Goal: Find specific page/section: Find specific page/section

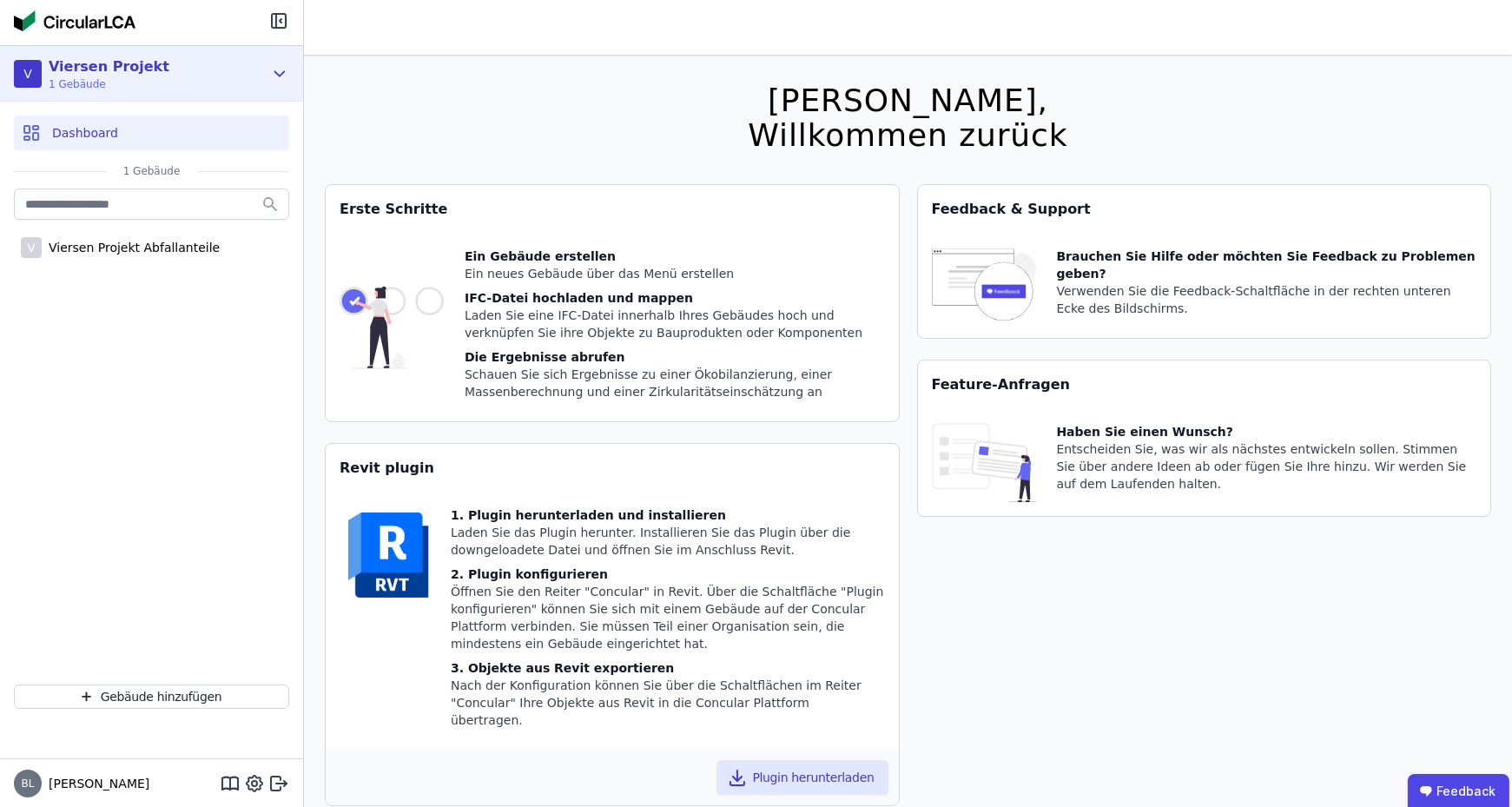
click at [277, 72] on icon at bounding box center [280, 73] width 10 height 5
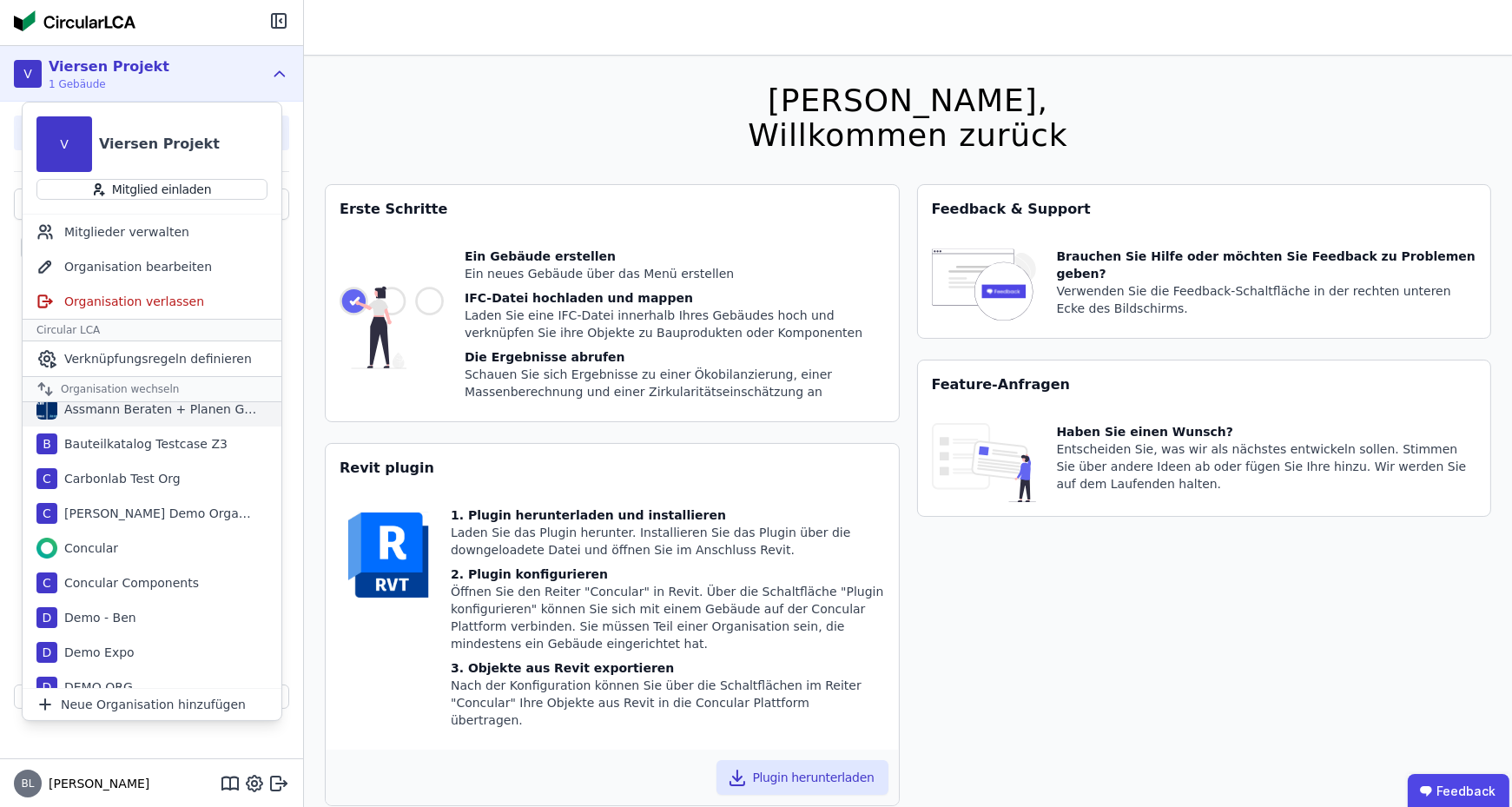
scroll to position [173, 0]
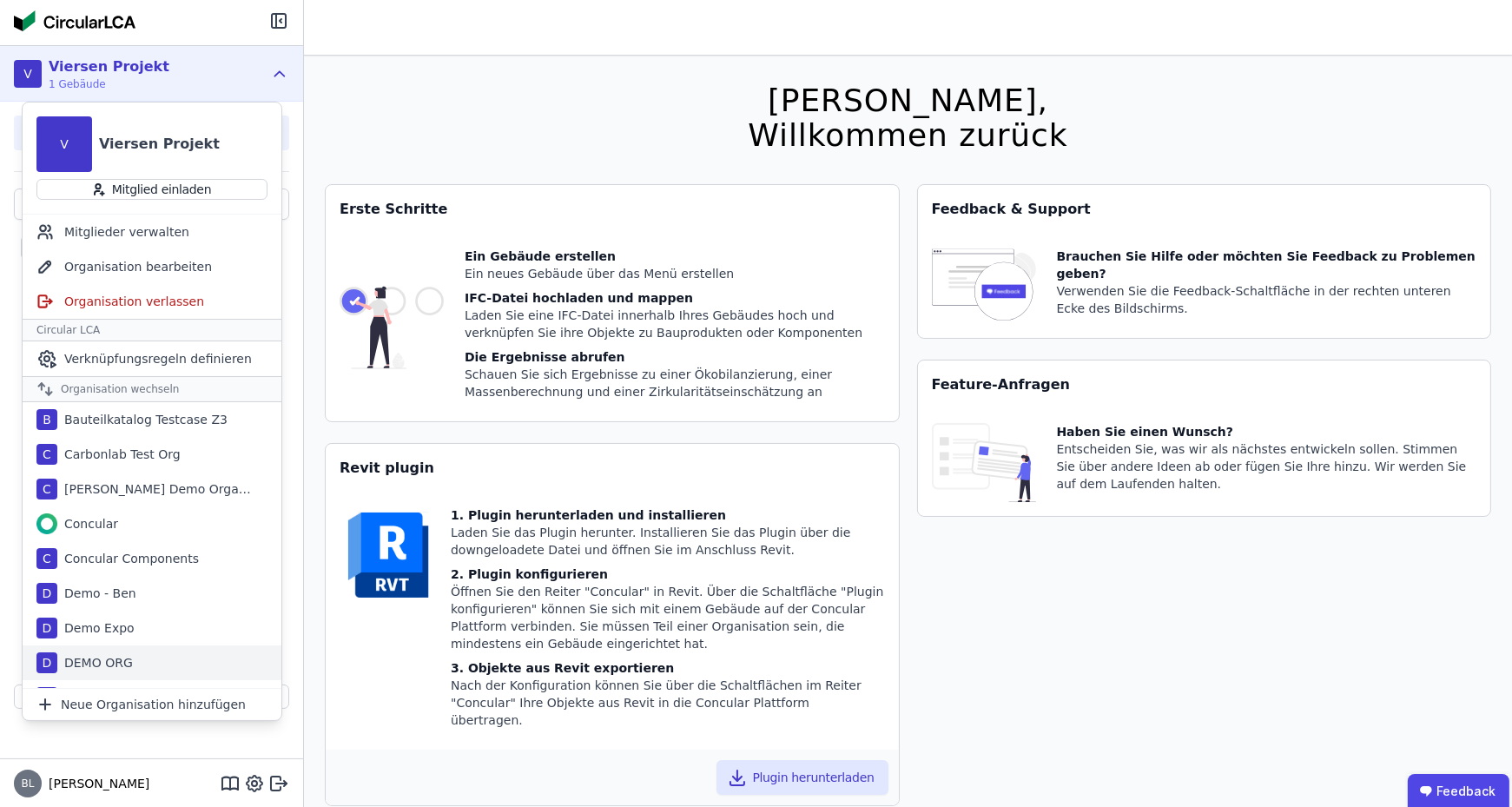
click at [103, 657] on div "DEMO ORG" at bounding box center [94, 662] width 75 height 17
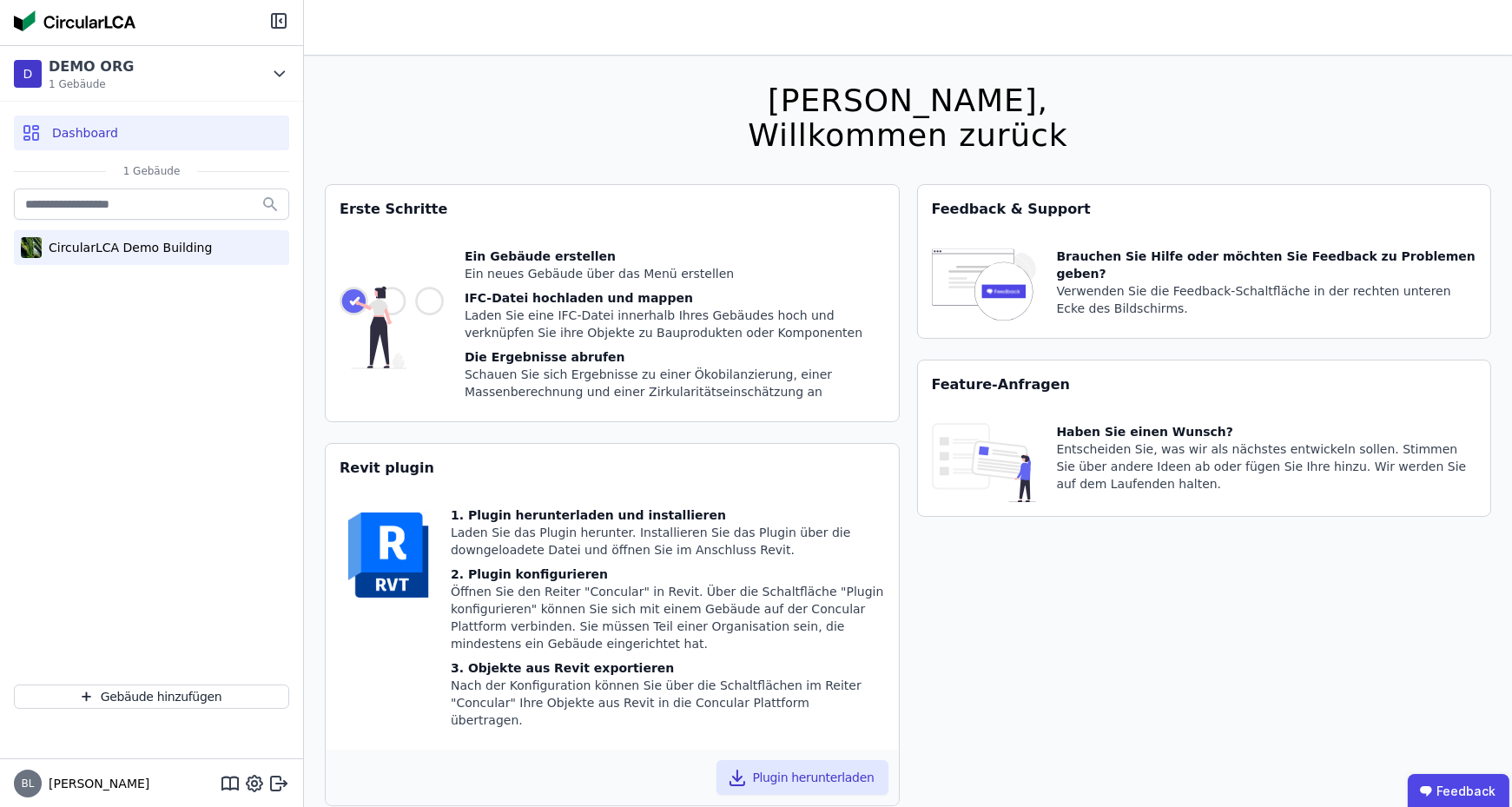
click at [142, 248] on div "CircularLCA Demo Building" at bounding box center [127, 247] width 170 height 17
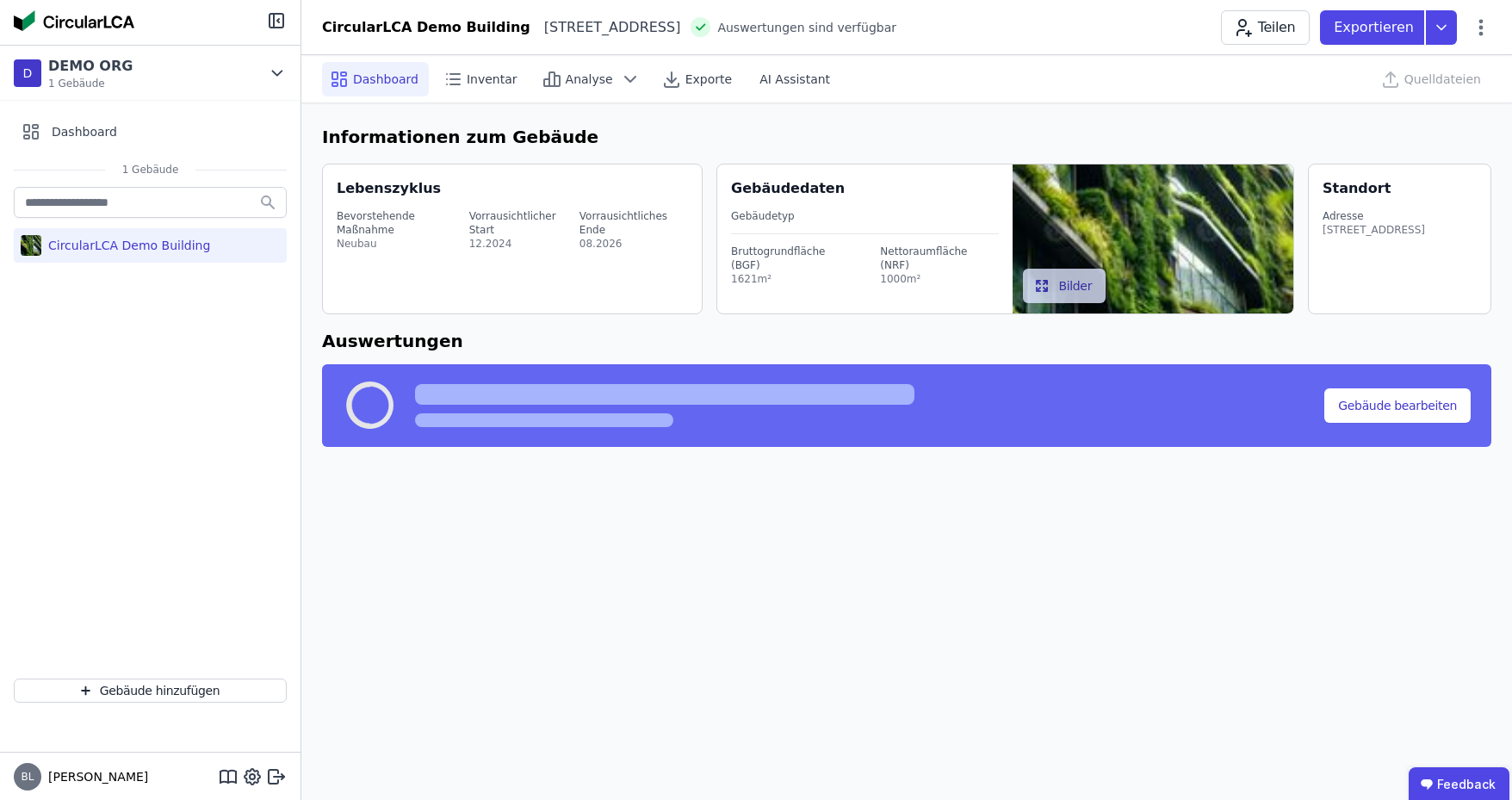
select select "*"
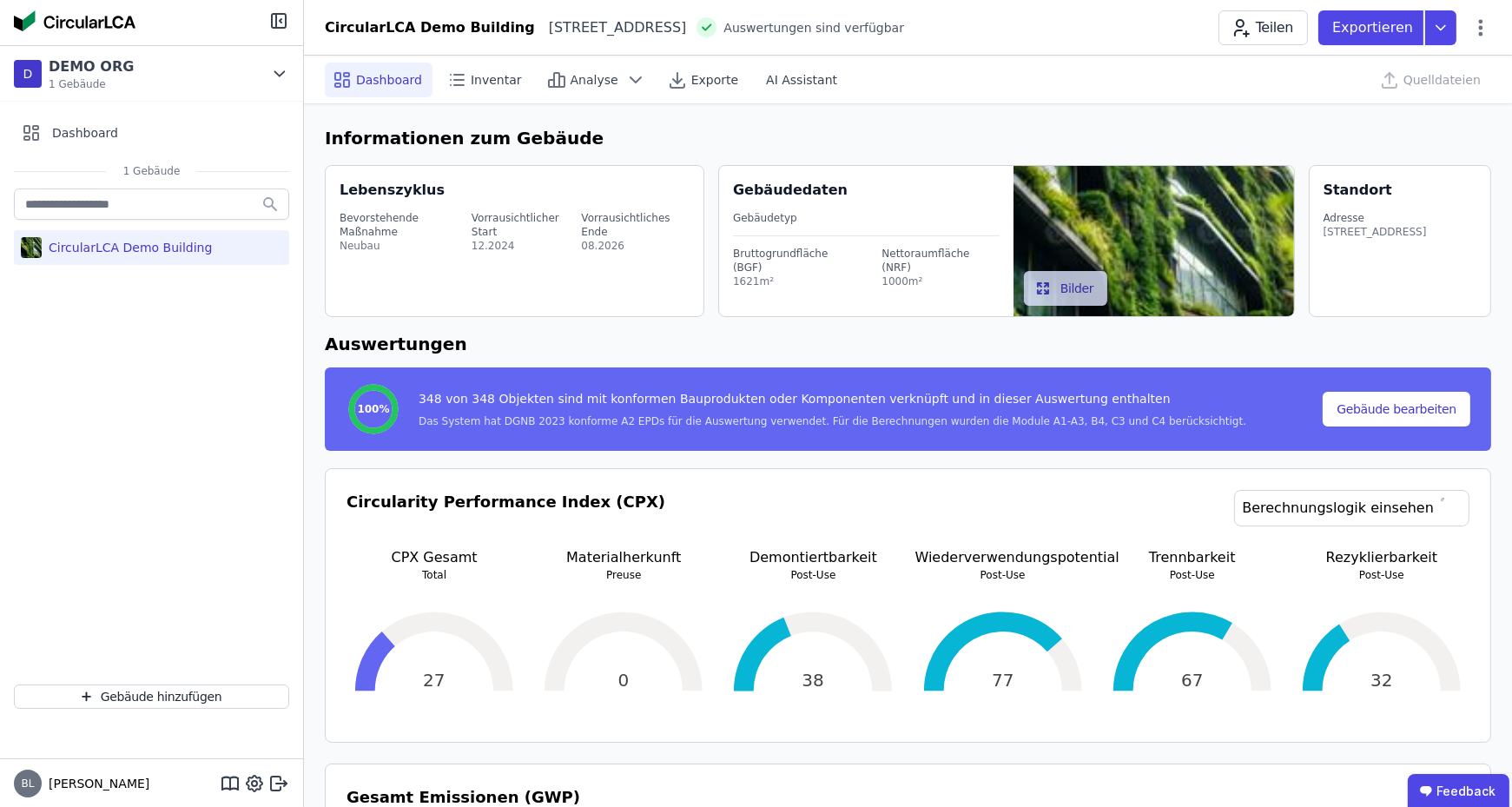
click at [1422, 74] on div "Quelldateien" at bounding box center [1432, 80] width 119 height 34
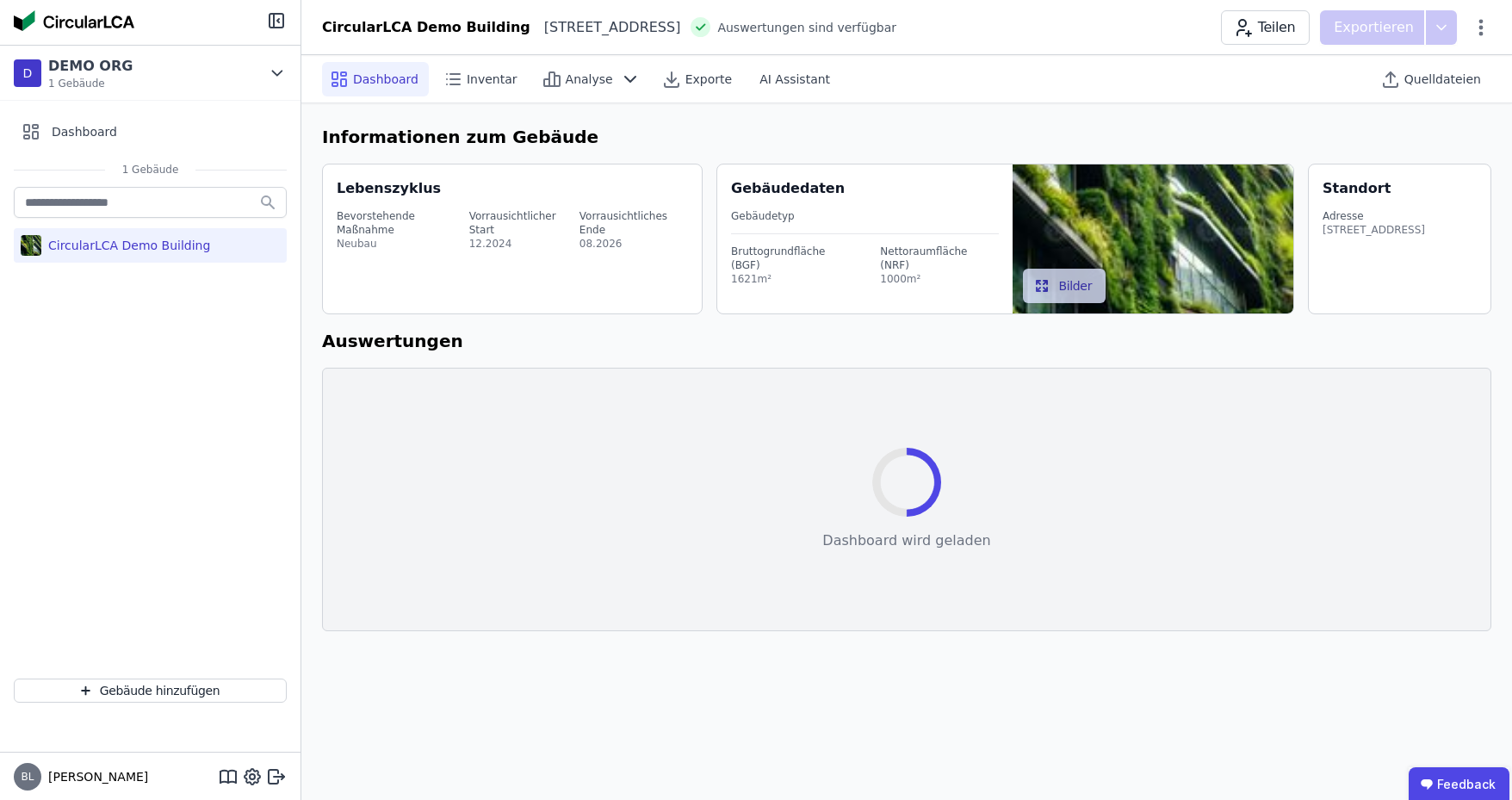
select select "*"
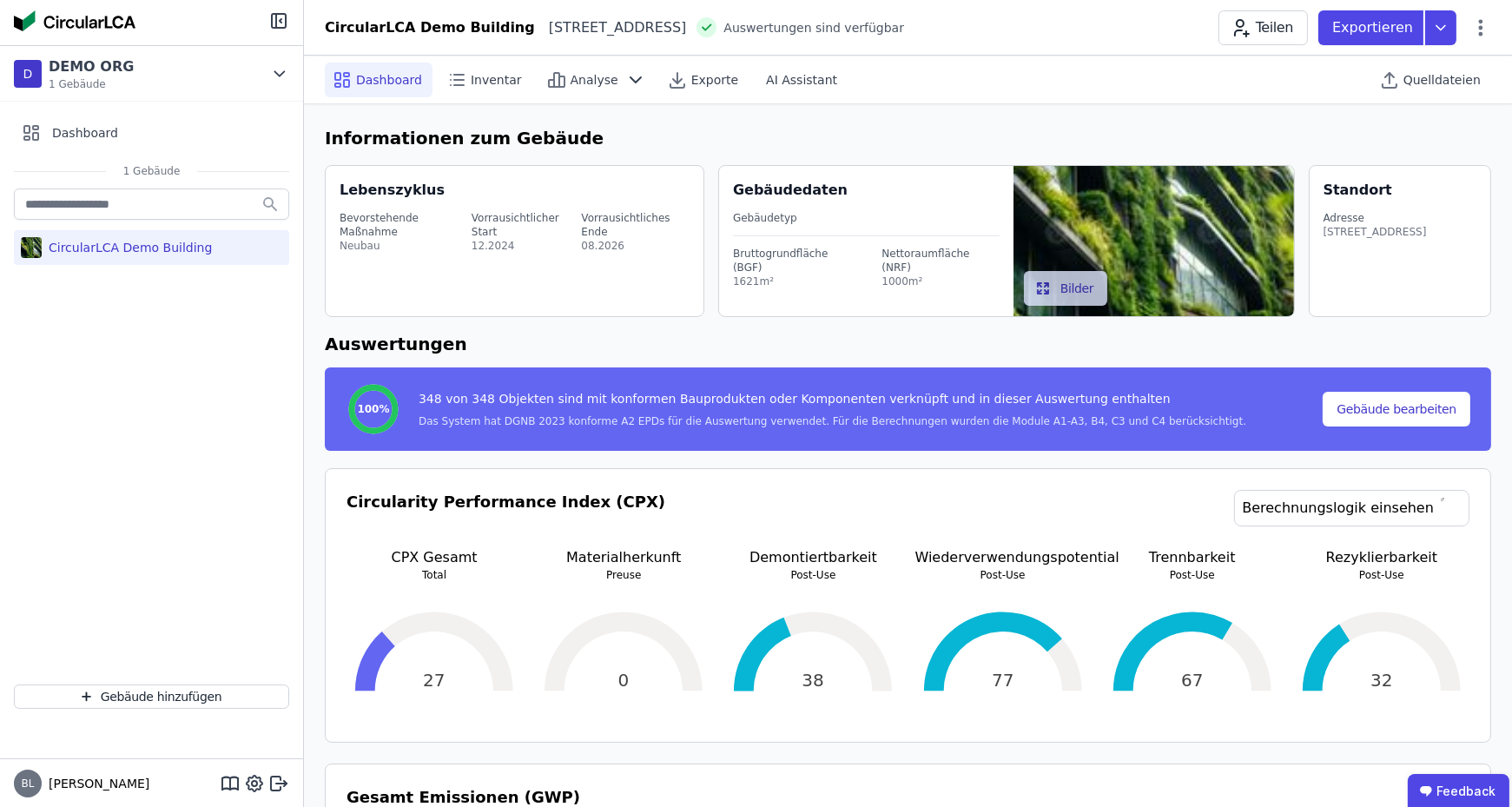
select select "*"
